Goal: Check status: Check status

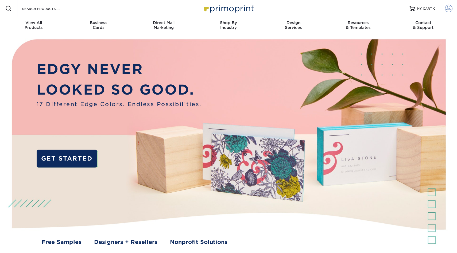
type input "mnldesigns831@gmai.com"
click at [450, 5] on span at bounding box center [448, 8] width 7 height 7
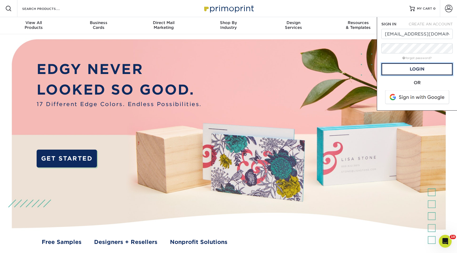
click at [405, 102] on span at bounding box center [417, 97] width 68 height 14
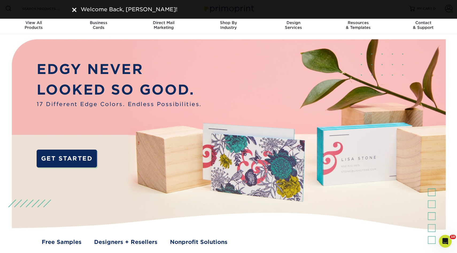
click at [75, 9] on img at bounding box center [74, 10] width 4 height 4
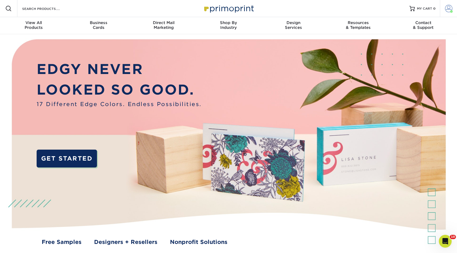
click at [448, 7] on span at bounding box center [448, 8] width 7 height 7
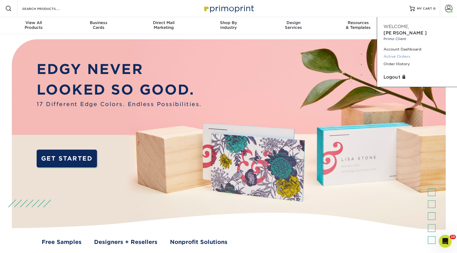
click at [399, 53] on link "Active Orders" at bounding box center [416, 56] width 67 height 7
